Goal: Task Accomplishment & Management: Use online tool/utility

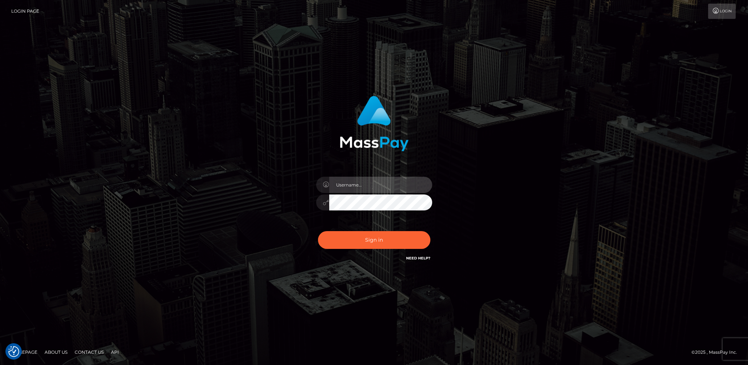
click at [376, 190] on input "text" at bounding box center [380, 185] width 103 height 16
type input "lady.v"
click at [392, 237] on button "Sign in" at bounding box center [374, 240] width 112 height 18
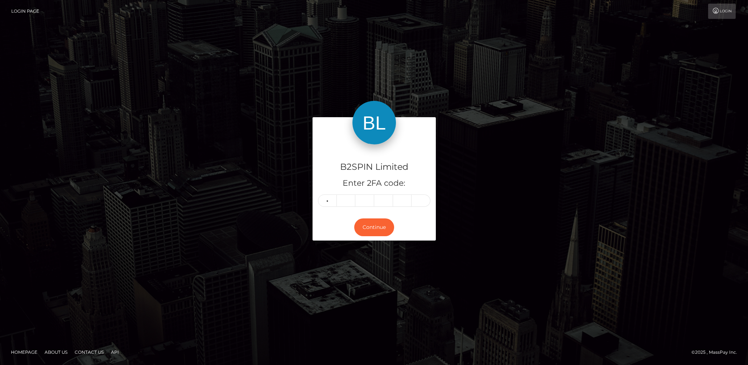
type input "7"
type input "9"
type input "7"
type input "1"
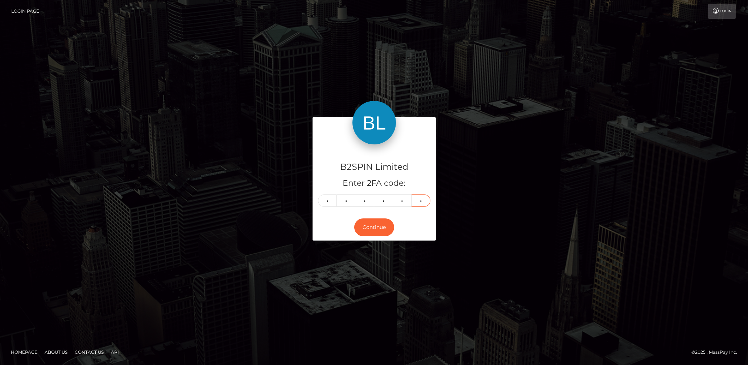
type input "3"
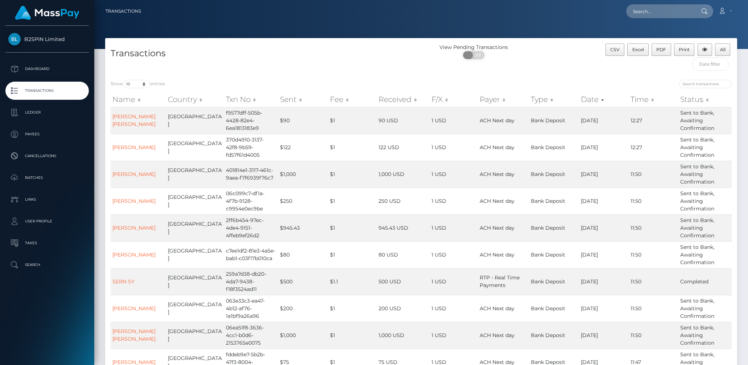
drag, startPoint x: 472, startPoint y: 54, endPoint x: 477, endPoint y: 51, distance: 5.9
click at [472, 54] on span at bounding box center [468, 55] width 10 height 8
click at [471, 55] on span at bounding box center [468, 55] width 10 height 8
checkbox input "true"
click at [131, 84] on select "10 25 50 100 250 500 1,000 3,500" at bounding box center [136, 84] width 27 height 8
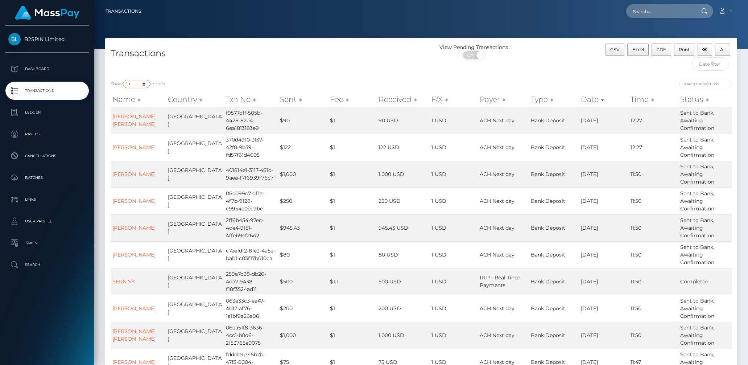
select select "3500"
click at [124, 80] on select "10 25 50 100 250 500 1,000 3,500" at bounding box center [136, 84] width 27 height 8
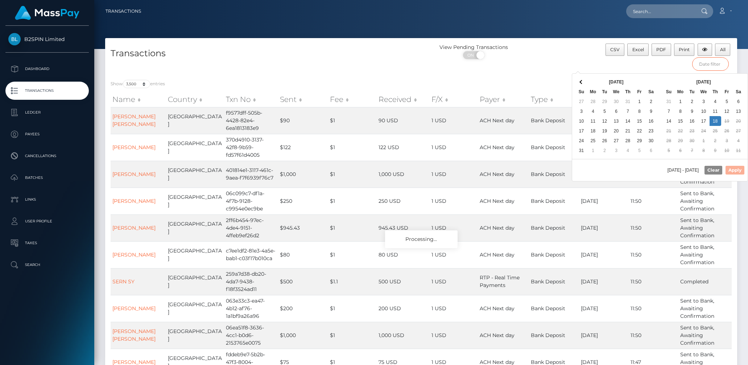
click at [704, 66] on input "text" at bounding box center [710, 63] width 37 height 13
drag, startPoint x: 650, startPoint y: 81, endPoint x: 651, endPoint y: 87, distance: 6.6
click at [650, 81] on th at bounding box center [651, 82] width 12 height 10
click at [736, 168] on button "Apply" at bounding box center [734, 170] width 19 height 9
type input "[DATE] - [DATE]"
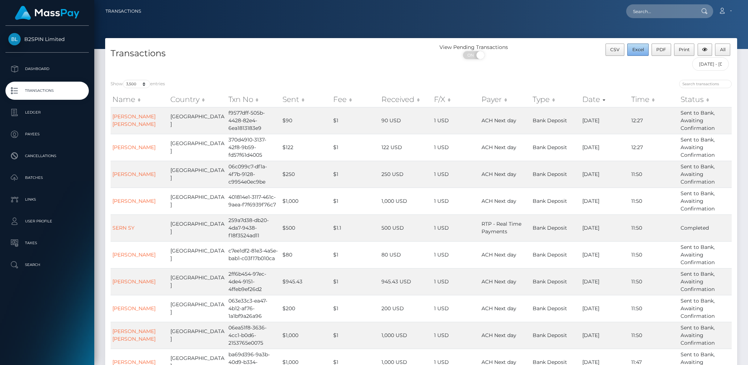
click at [642, 51] on span "Excel" at bounding box center [638, 49] width 12 height 5
